Goal: Communication & Community: Answer question/provide support

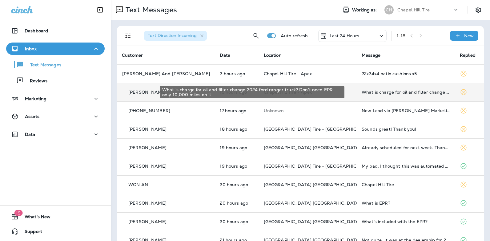
click at [370, 92] on div "What is charge for oil and filter change 2024 ford ranger truck? Don't need EPR…" at bounding box center [406, 92] width 88 height 5
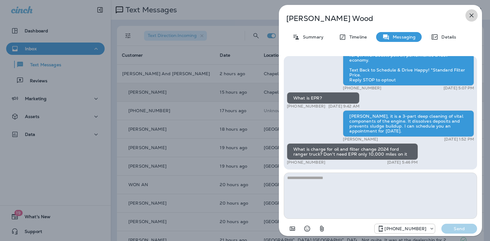
click at [472, 17] on icon "button" at bounding box center [471, 15] width 7 height 7
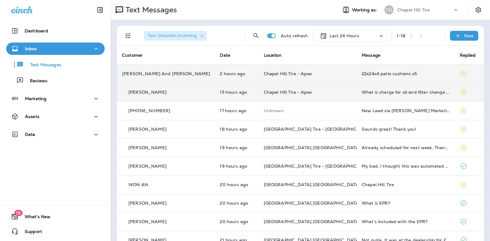
click at [384, 75] on div "22x24x4 patio cushions x5" at bounding box center [406, 73] width 88 height 5
click at [384, 75] on div at bounding box center [409, 46] width 203 height 82
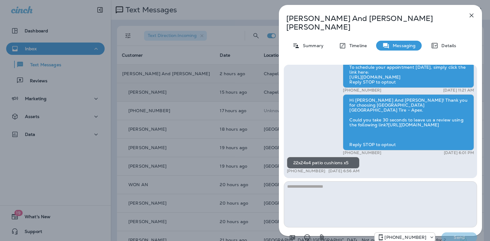
click at [471, 14] on icon "button" at bounding box center [471, 15] width 7 height 7
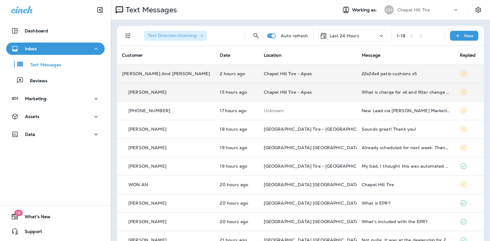
click at [378, 36] on icon at bounding box center [381, 36] width 7 height 8
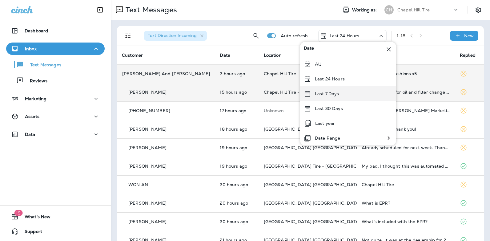
click at [337, 94] on p "Last 7 Days" at bounding box center [327, 93] width 24 height 5
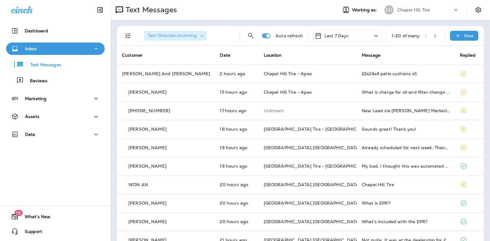
click at [373, 37] on icon at bounding box center [376, 36] width 7 height 8
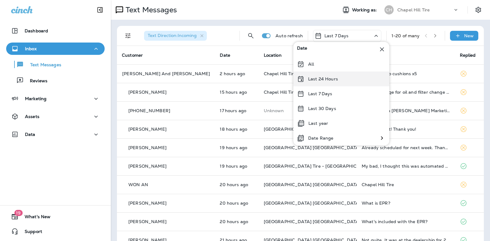
click at [341, 79] on div "Last 24 Hours" at bounding box center [342, 78] width 96 height 15
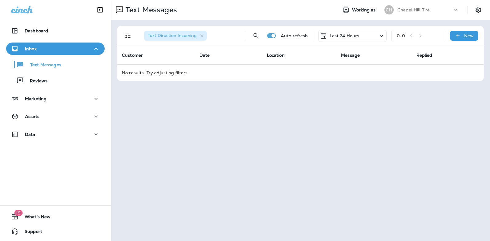
click at [383, 37] on icon at bounding box center [381, 36] width 7 height 8
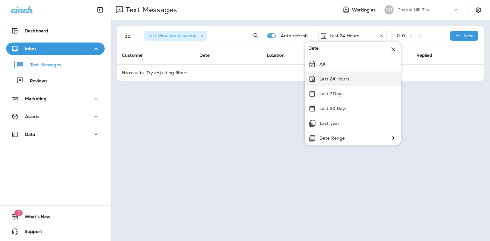
click at [367, 80] on div "Last 24 Hours" at bounding box center [353, 78] width 96 height 15
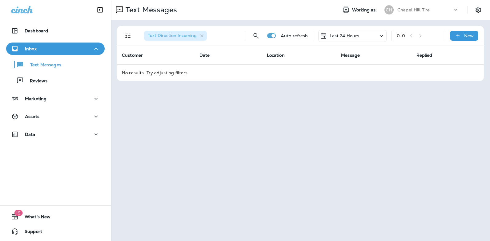
click at [383, 37] on icon at bounding box center [381, 36] width 7 height 8
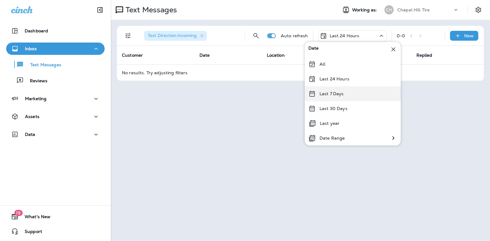
click at [345, 95] on div "Last 7 Days" at bounding box center [353, 93] width 96 height 15
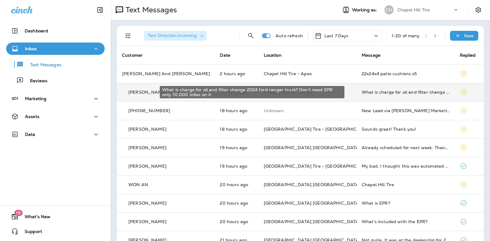
click at [372, 92] on div "What is charge for oil and filter change 2024 ford ranger truck? Don't need EPR…" at bounding box center [406, 92] width 88 height 5
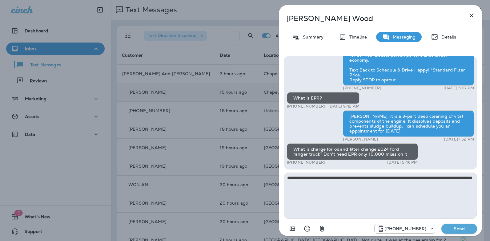
type textarea "**********"
click at [469, 18] on icon "button" at bounding box center [471, 15] width 7 height 7
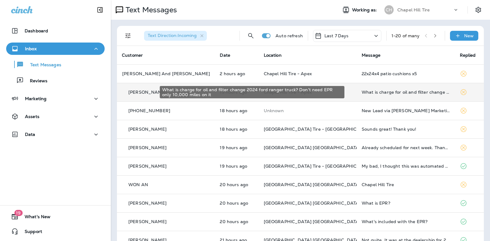
click at [385, 91] on div "What is charge for oil and filter change 2024 ford ranger truck? Don't need EPR…" at bounding box center [406, 92] width 88 height 5
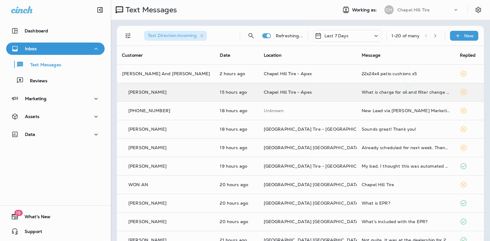
click at [385, 91] on div at bounding box center [410, 120] width 203 height 231
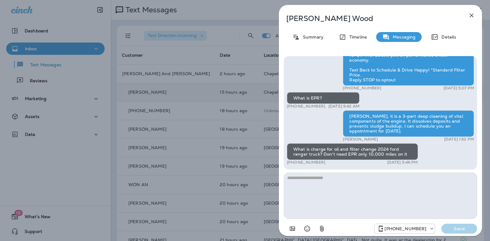
click at [342, 178] on textarea at bounding box center [380, 195] width 193 height 46
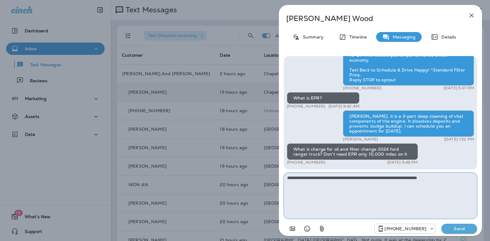
click at [448, 176] on textarea "**********" at bounding box center [380, 195] width 193 height 46
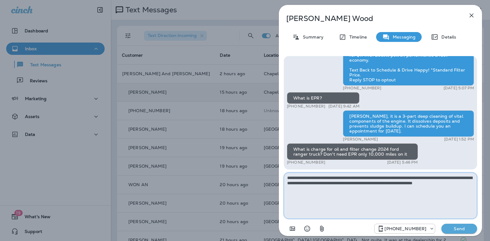
type textarea "**********"
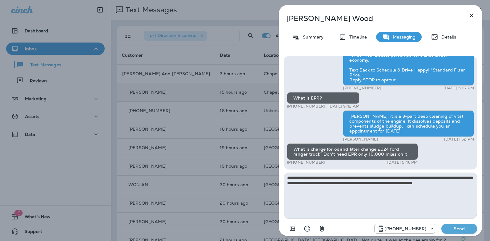
click at [454, 226] on p "Send" at bounding box center [460, 229] width 26 height 6
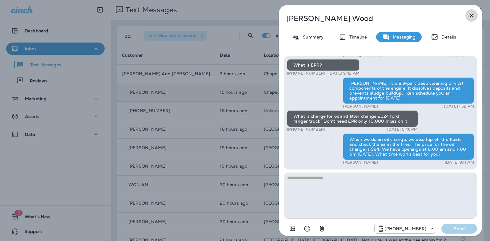
click at [473, 16] on icon "button" at bounding box center [471, 15] width 7 height 7
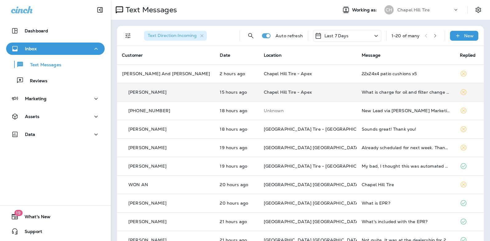
click at [373, 35] on icon at bounding box center [376, 36] width 7 height 8
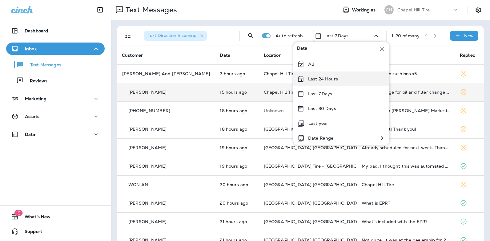
click at [342, 77] on div "Last 24 Hours" at bounding box center [342, 78] width 96 height 15
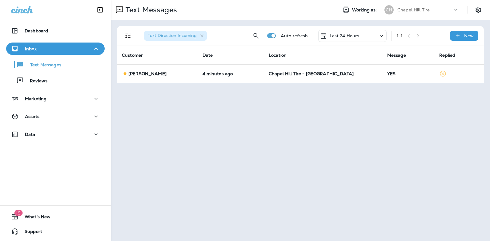
click at [382, 37] on icon at bounding box center [381, 36] width 7 height 8
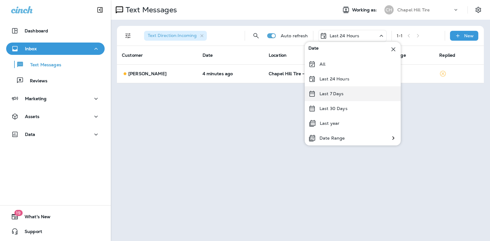
click at [356, 93] on div "Last 7 Days" at bounding box center [353, 93] width 96 height 15
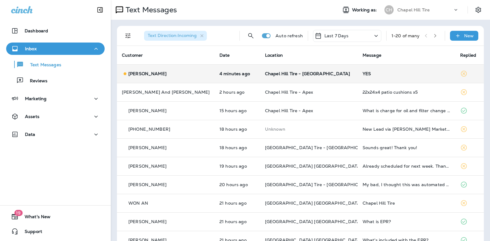
click at [363, 72] on div "YES" at bounding box center [407, 73] width 88 height 5
click at [353, 72] on div at bounding box center [409, 46] width 203 height 82
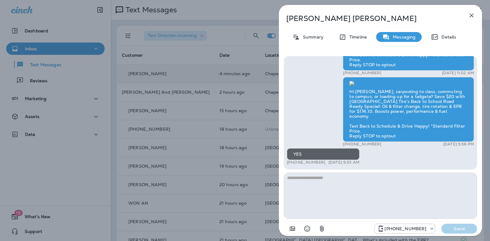
click at [473, 14] on icon "button" at bounding box center [472, 16] width 4 height 4
